Goal: Complete application form

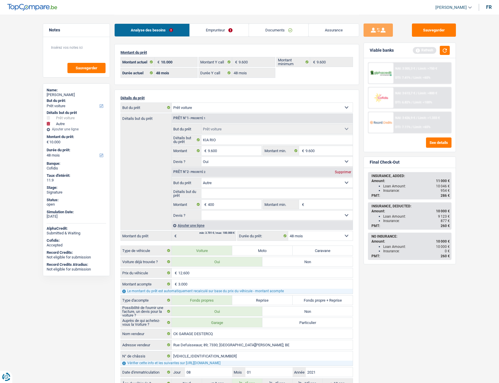
select select "car"
select select "other"
select select "48"
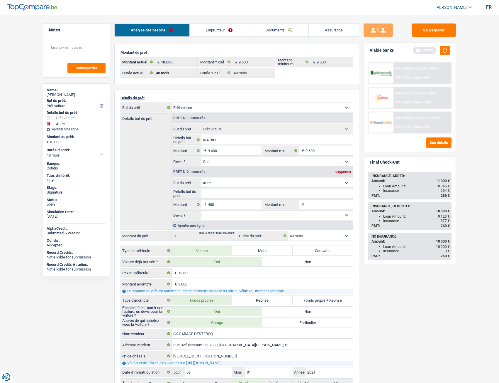
select select "48"
select select "car"
select select "yes"
select select "other"
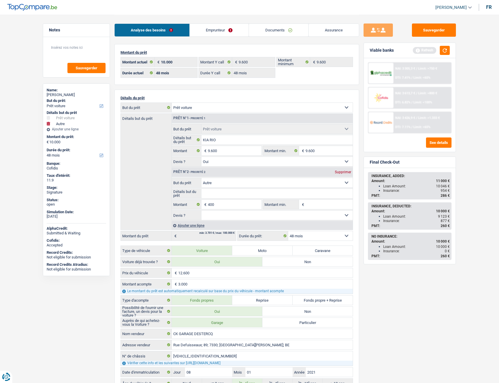
select select "48"
click at [205, 30] on link "Emprunteur" at bounding box center [219, 30] width 59 height 13
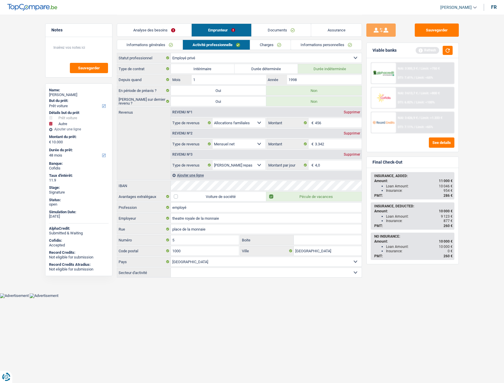
click at [284, 35] on link "Documents" at bounding box center [281, 30] width 60 height 13
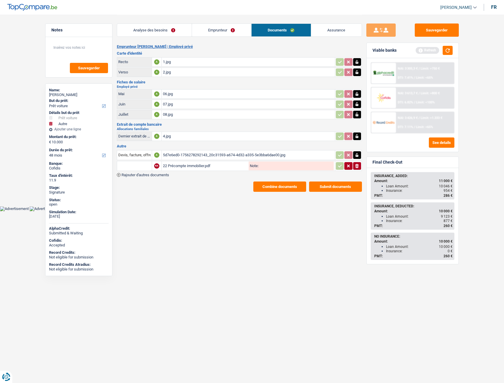
click at [134, 34] on link "Analyse des besoins" at bounding box center [154, 30] width 75 height 13
